Goal: Task Accomplishment & Management: Use online tool/utility

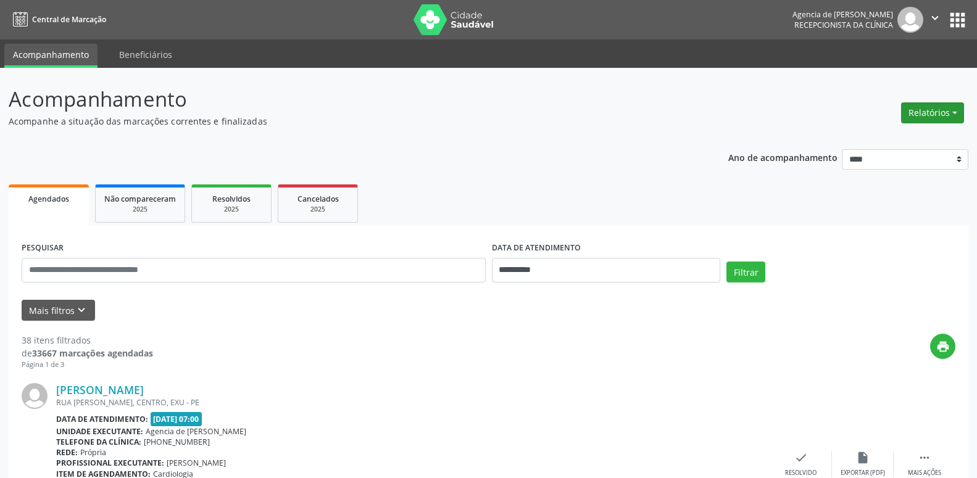
click at [932, 115] on button "Relatórios" at bounding box center [932, 112] width 63 height 21
click at [882, 145] on link "Agendamentos" at bounding box center [898, 139] width 133 height 17
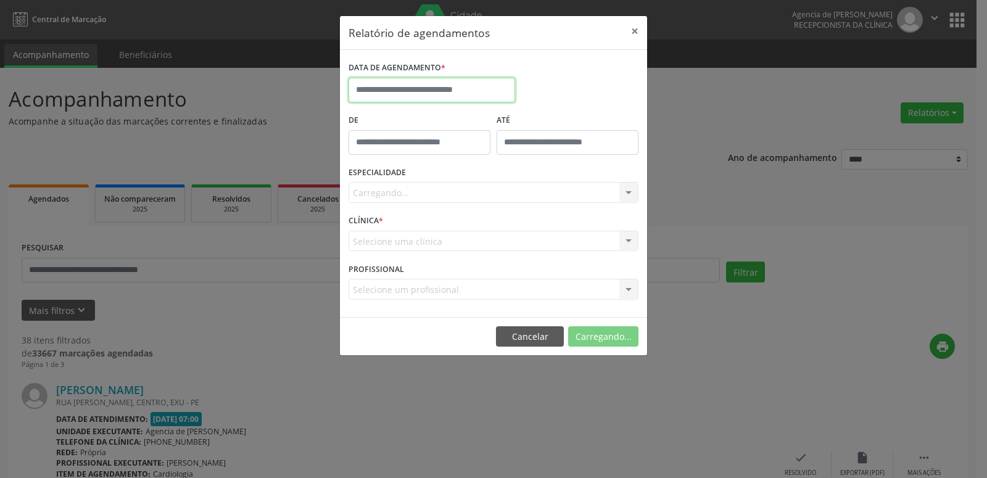
click at [446, 94] on input "text" at bounding box center [432, 90] width 167 height 25
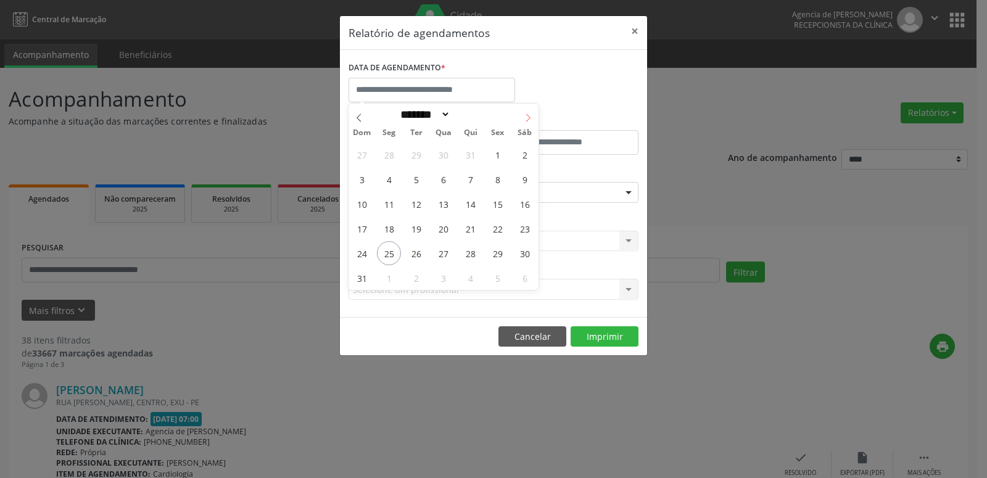
click at [523, 115] on span at bounding box center [528, 114] width 21 height 21
select select "*"
click at [390, 159] on span "1" at bounding box center [389, 155] width 24 height 24
type input "**********"
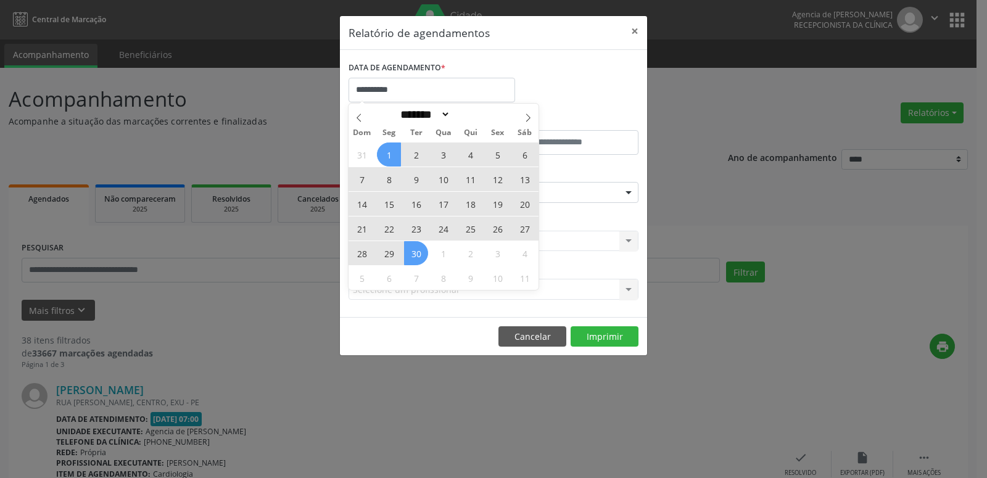
click at [417, 252] on span "30" at bounding box center [416, 253] width 24 height 24
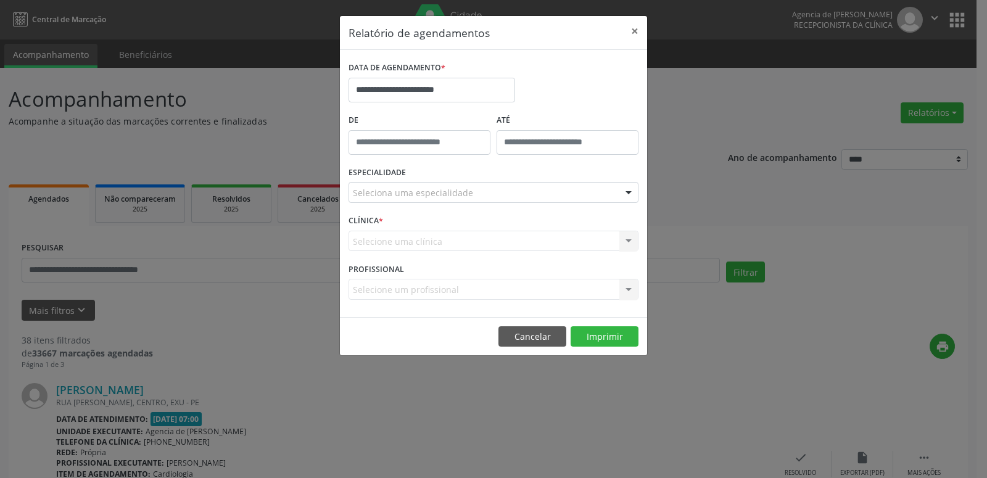
click at [489, 199] on div "Seleciona uma especialidade" at bounding box center [494, 192] width 290 height 21
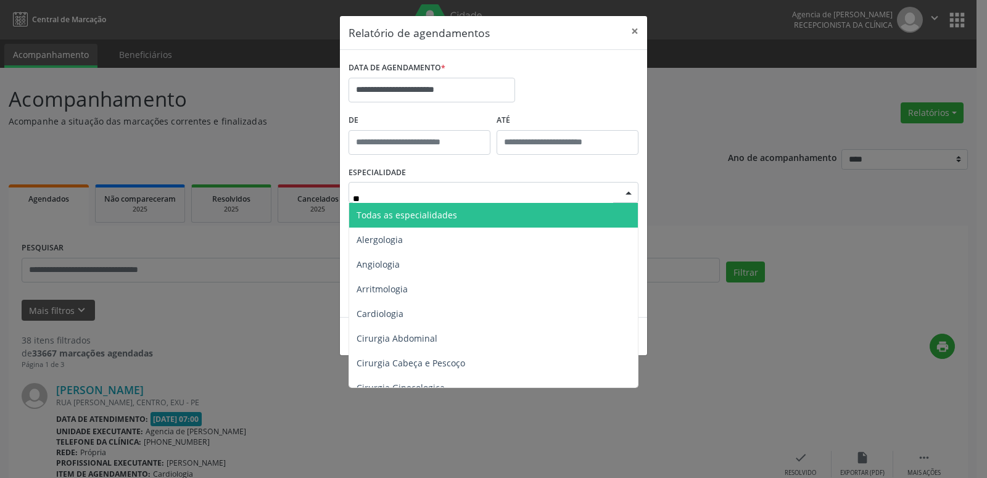
type input "***"
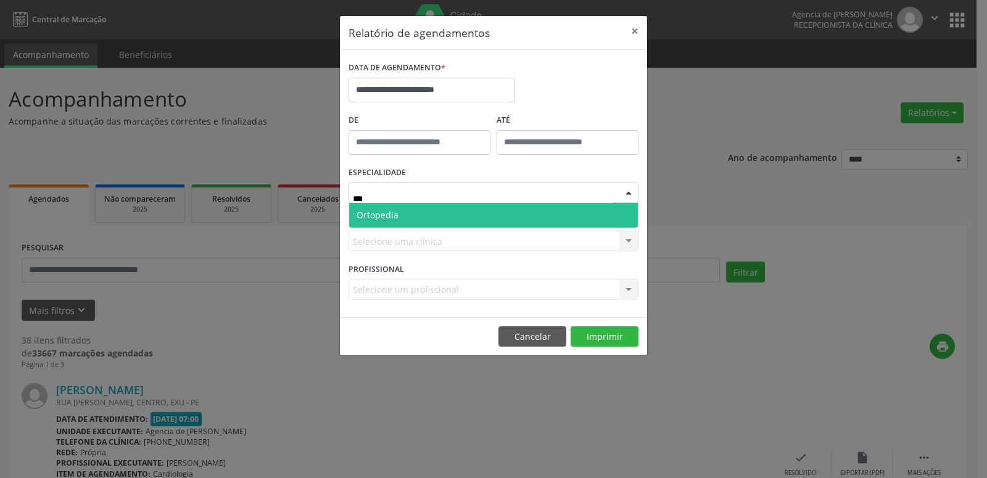
click at [477, 216] on span "Ortopedia" at bounding box center [493, 215] width 289 height 25
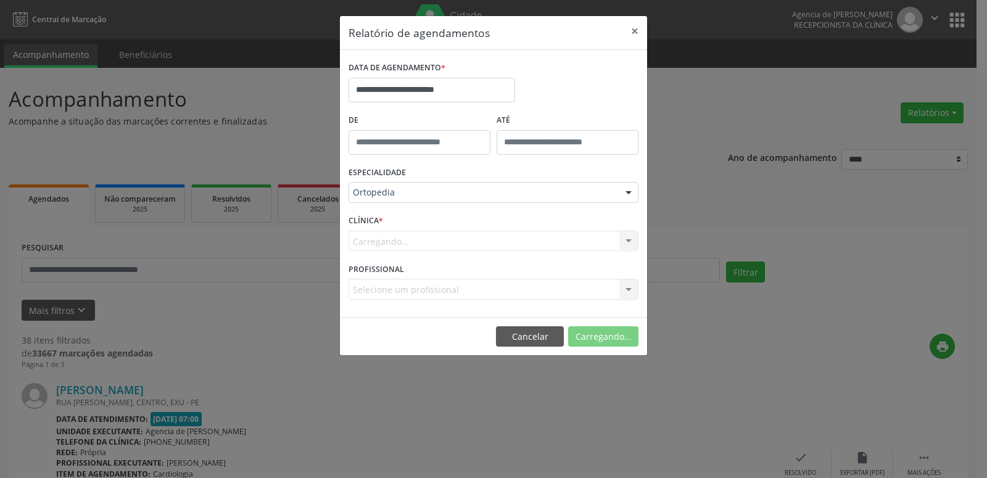
click at [626, 243] on div "Carregando... Nenhum resultado encontrado para: " " Não há nenhuma opção para s…" at bounding box center [494, 241] width 290 height 21
click at [621, 215] on div "CLÍNICA * [GEOGRAPHIC_DATA]... Nenhum resultado encontrado para: " " Não há nen…" at bounding box center [493, 236] width 296 height 48
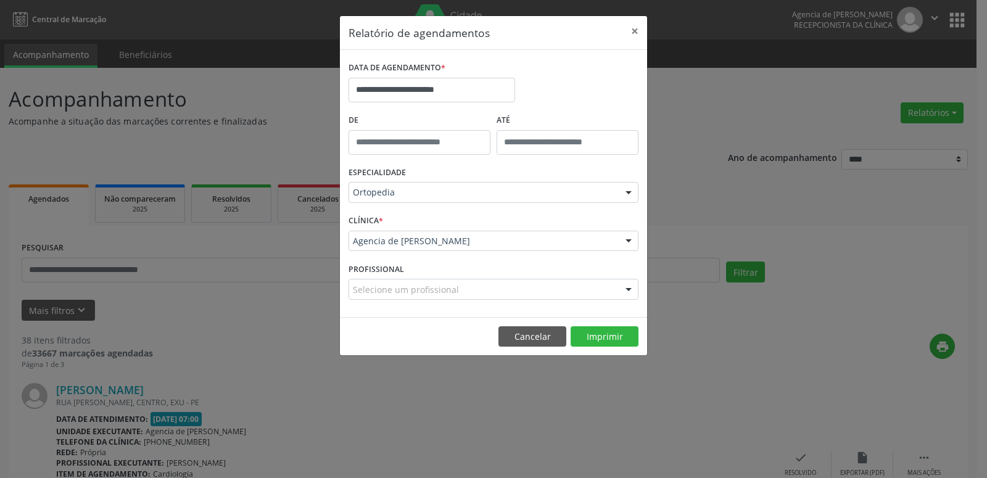
click at [623, 248] on div at bounding box center [628, 241] width 19 height 21
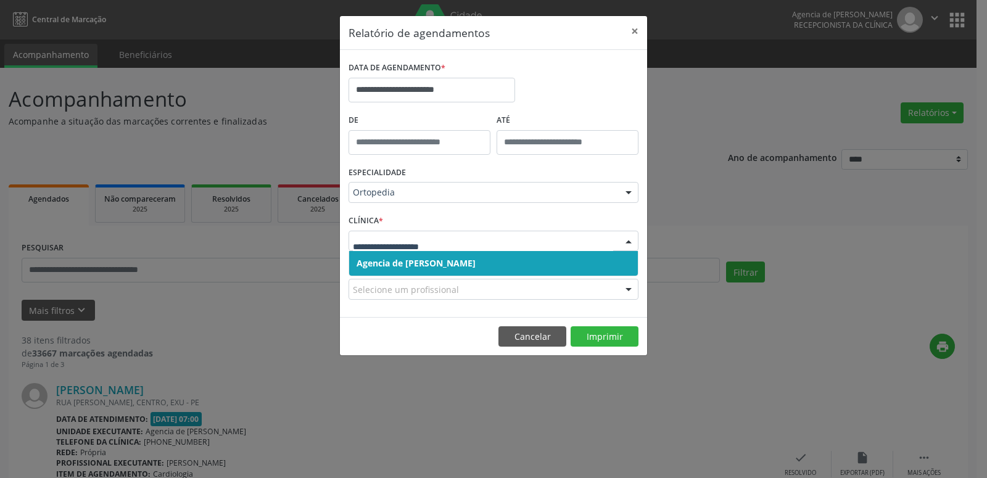
click at [619, 263] on span "Agencia de [PERSON_NAME]" at bounding box center [493, 263] width 289 height 25
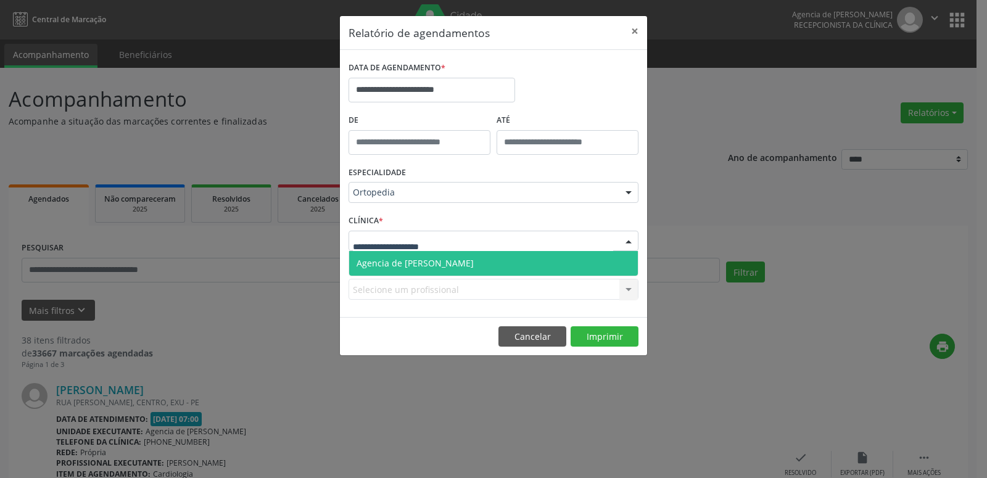
click at [624, 246] on div at bounding box center [628, 241] width 19 height 21
click at [618, 261] on span "Agencia de [PERSON_NAME]" at bounding box center [493, 263] width 289 height 25
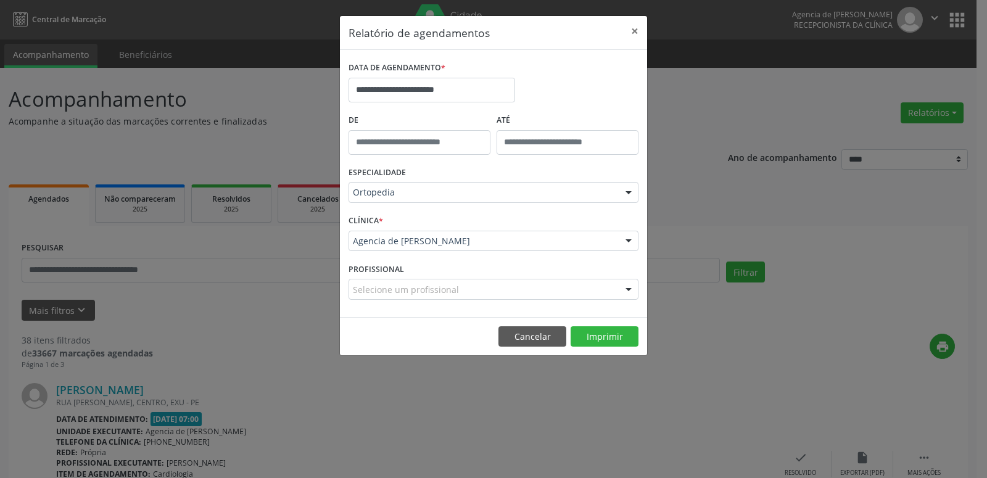
click at [625, 292] on div at bounding box center [628, 289] width 19 height 21
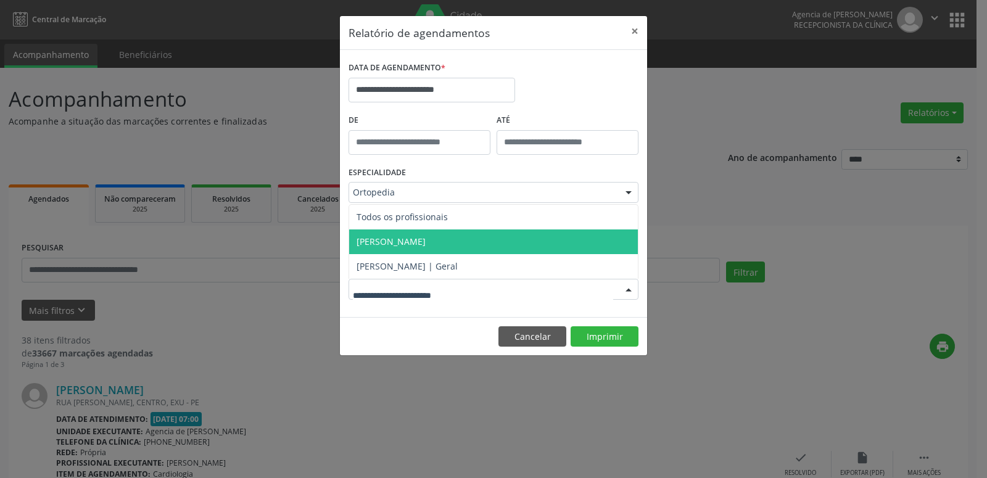
click at [463, 250] on span "[PERSON_NAME]" at bounding box center [493, 241] width 289 height 25
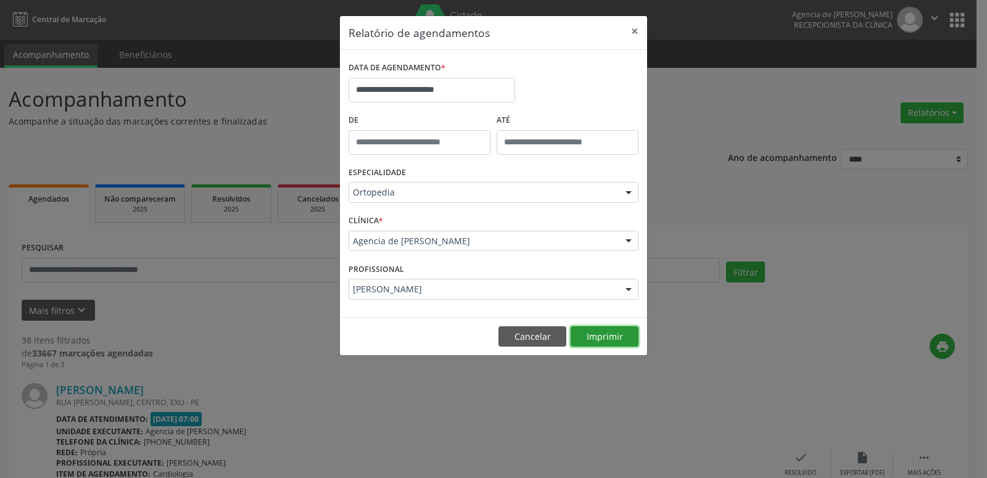
click at [622, 337] on button "Imprimir" at bounding box center [605, 336] width 68 height 21
click at [635, 30] on button "×" at bounding box center [634, 31] width 25 height 30
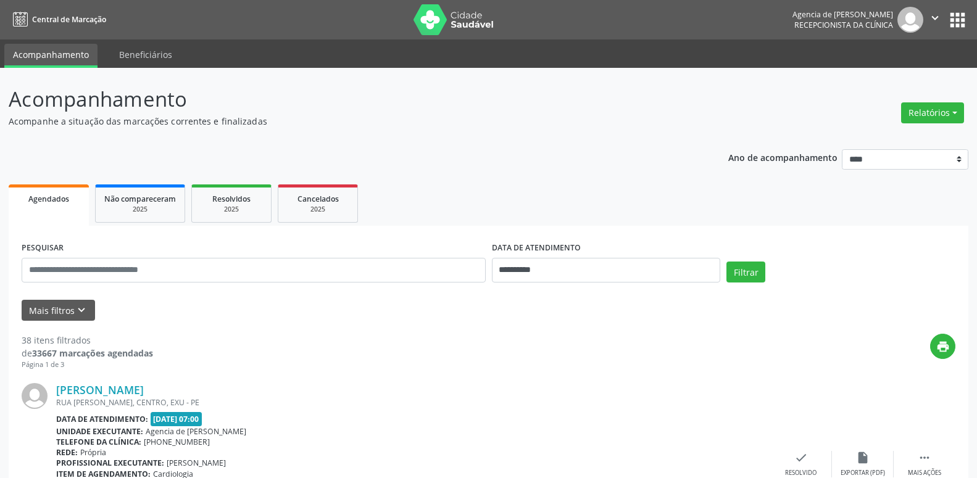
click at [956, 117] on button "Relatórios" at bounding box center [932, 112] width 63 height 21
click at [940, 141] on link "Agendamentos" at bounding box center [898, 139] width 133 height 17
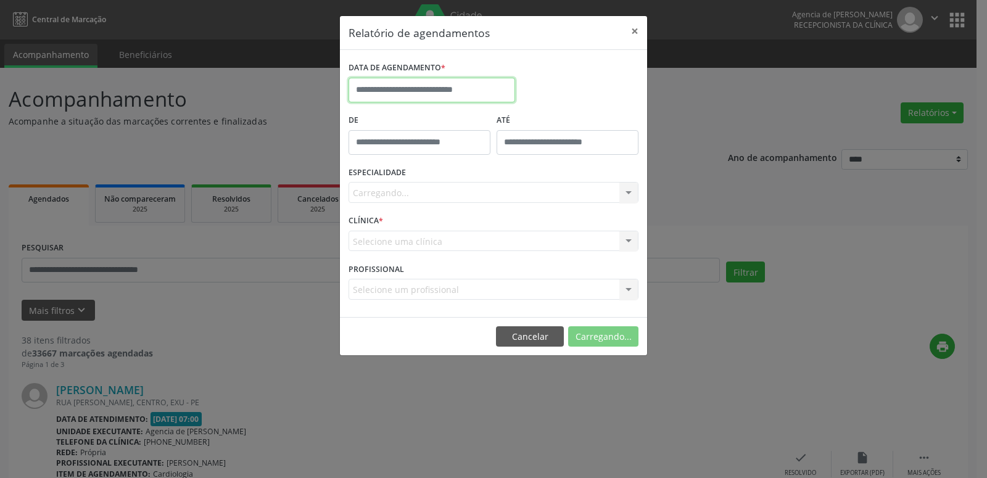
click at [447, 89] on input "text" at bounding box center [432, 90] width 167 height 25
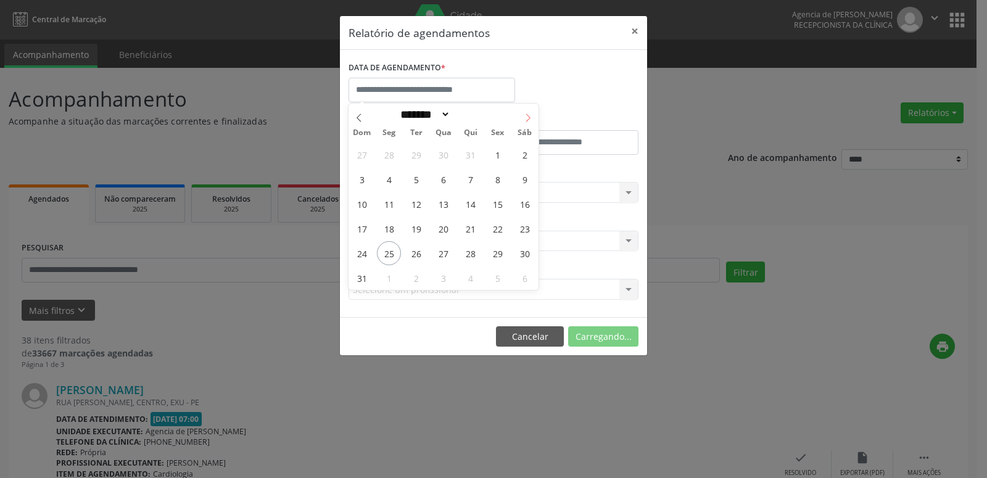
click at [530, 122] on icon at bounding box center [528, 118] width 9 height 9
select select "*"
click at [392, 159] on span "1" at bounding box center [389, 155] width 24 height 24
type input "**********"
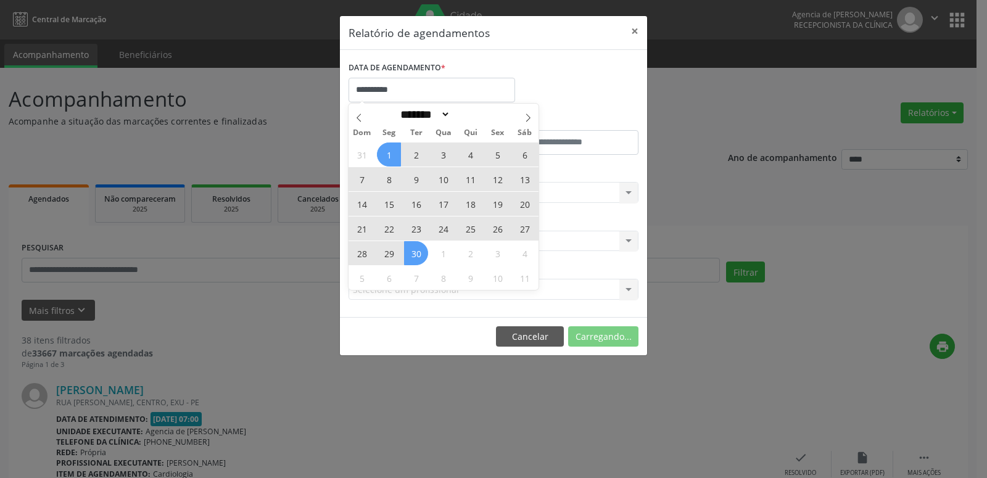
click at [421, 254] on span "30" at bounding box center [416, 253] width 24 height 24
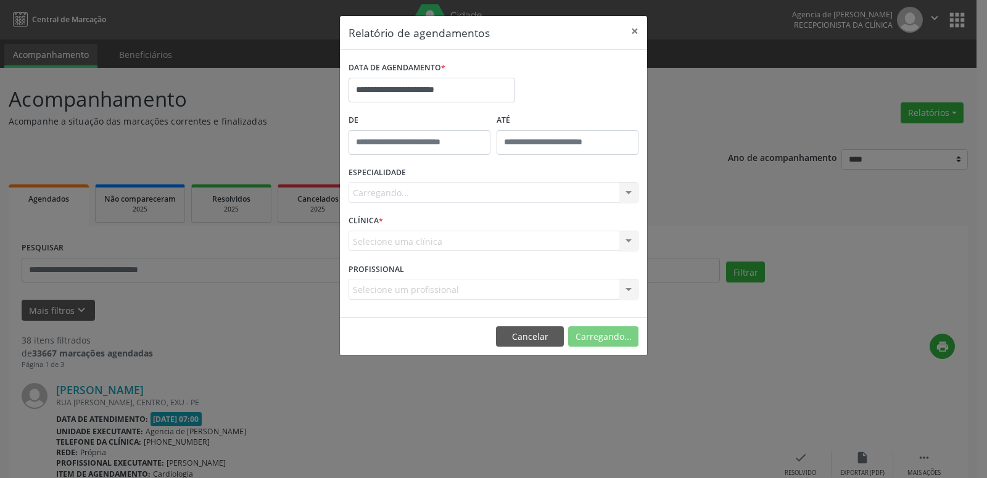
click at [502, 192] on div "Carregando... Todas as especialidades Alergologia Angiologia Arritmologia Cardi…" at bounding box center [494, 192] width 290 height 21
click at [626, 199] on div at bounding box center [628, 193] width 19 height 21
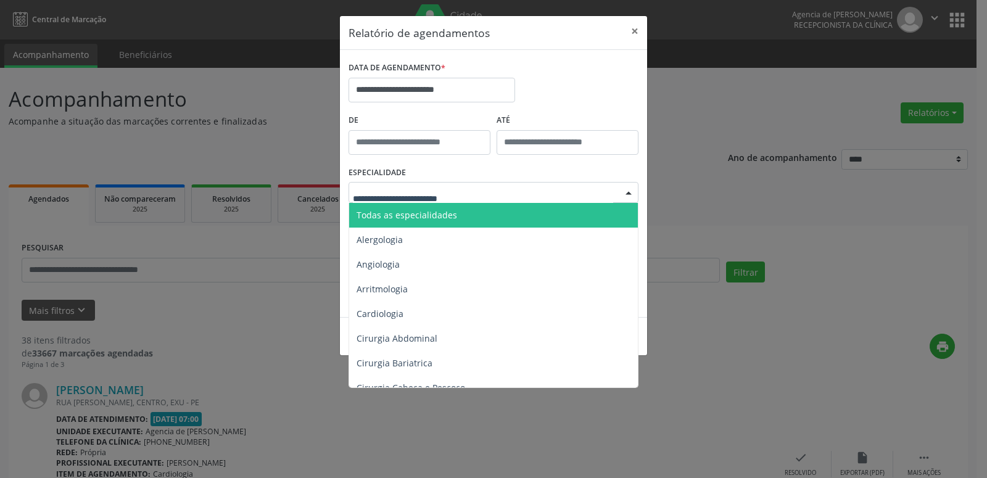
click at [524, 211] on span "Todas as especialidades" at bounding box center [494, 215] width 291 height 25
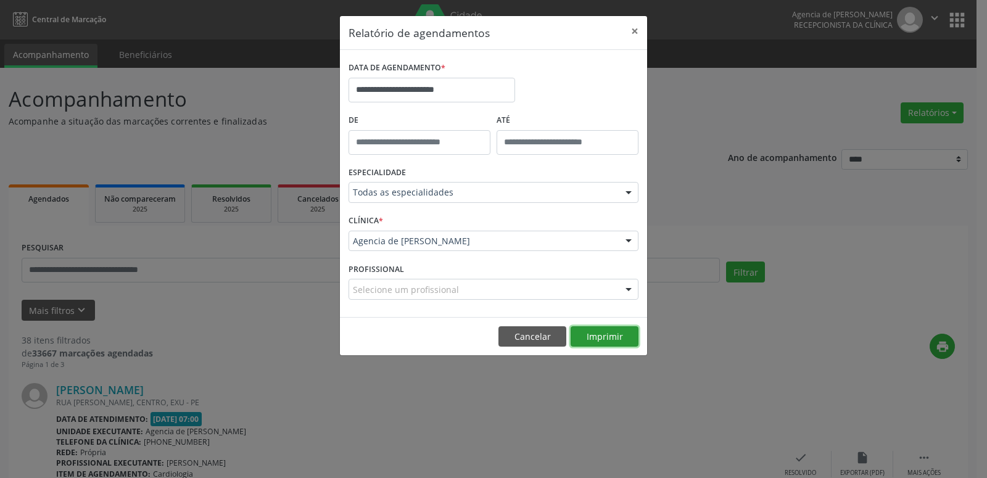
click at [620, 334] on button "Imprimir" at bounding box center [605, 336] width 68 height 21
click at [639, 35] on button "×" at bounding box center [634, 31] width 25 height 30
